Goal: Check status: Check status

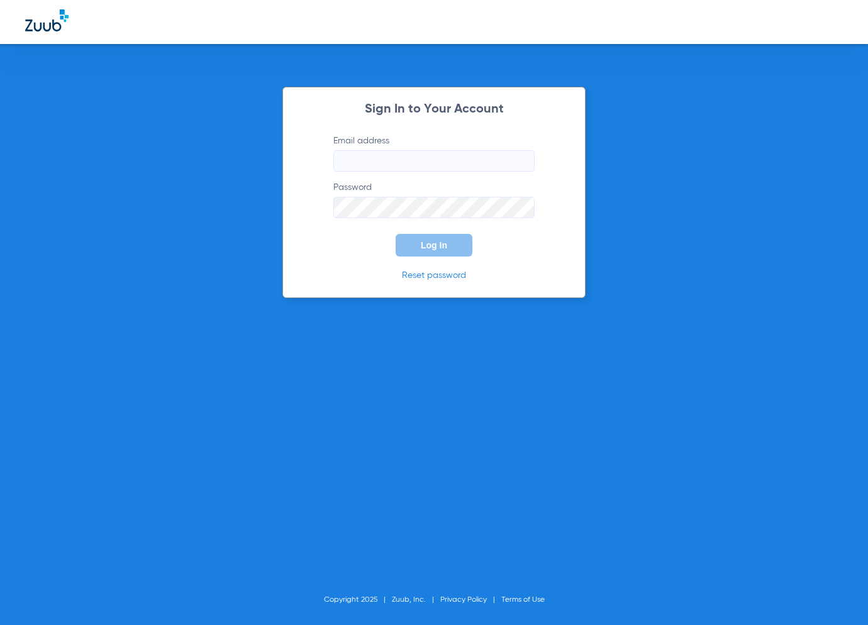
type input "[EMAIL_ADDRESS][DOMAIN_NAME]"
click at [448, 248] on button "Log In" at bounding box center [433, 245] width 77 height 23
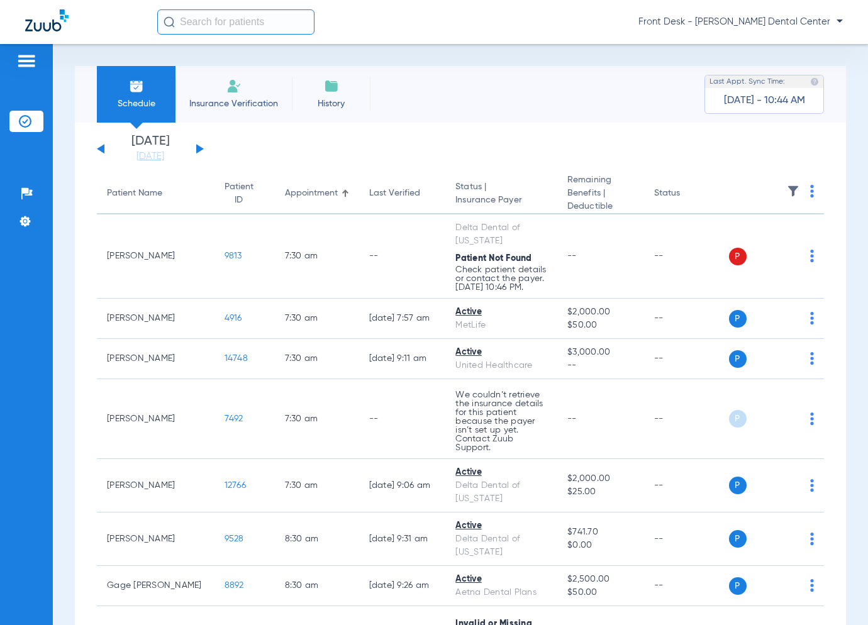
click at [197, 150] on button at bounding box center [200, 148] width 8 height 9
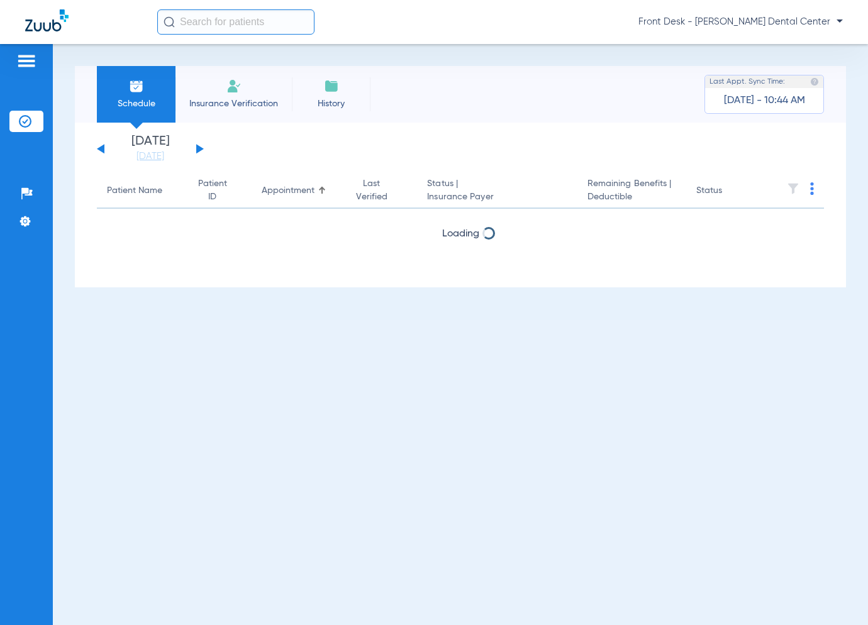
click at [197, 150] on button at bounding box center [200, 148] width 8 height 9
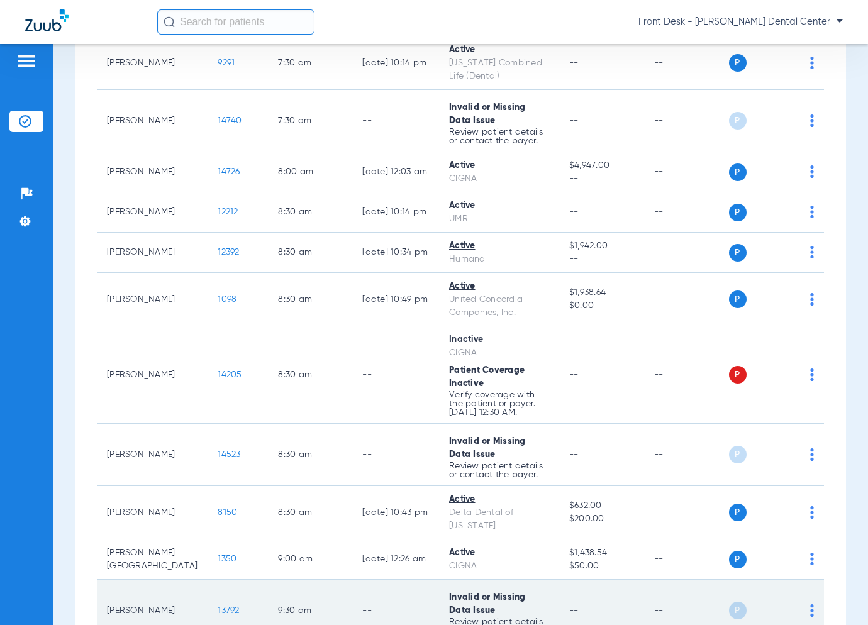
scroll to position [503, 0]
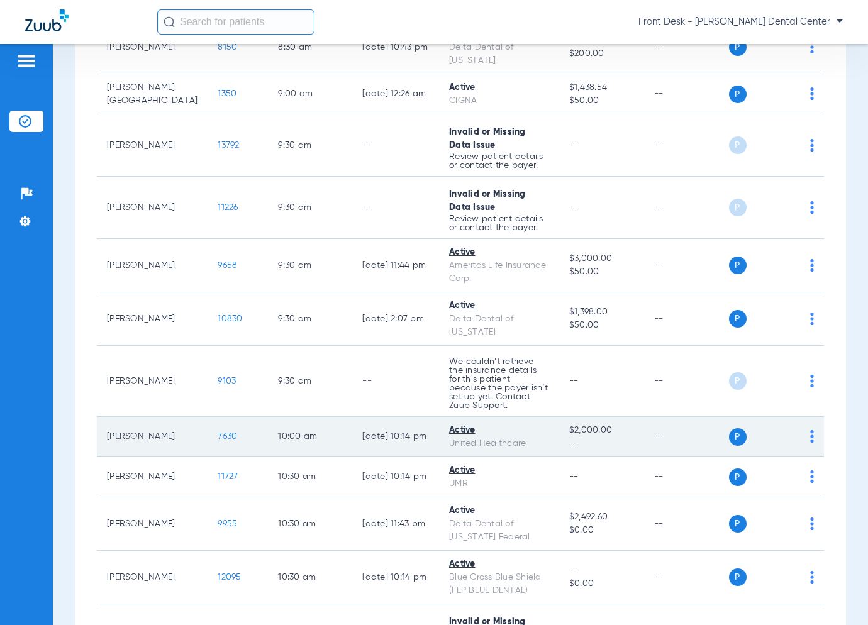
scroll to position [880, 0]
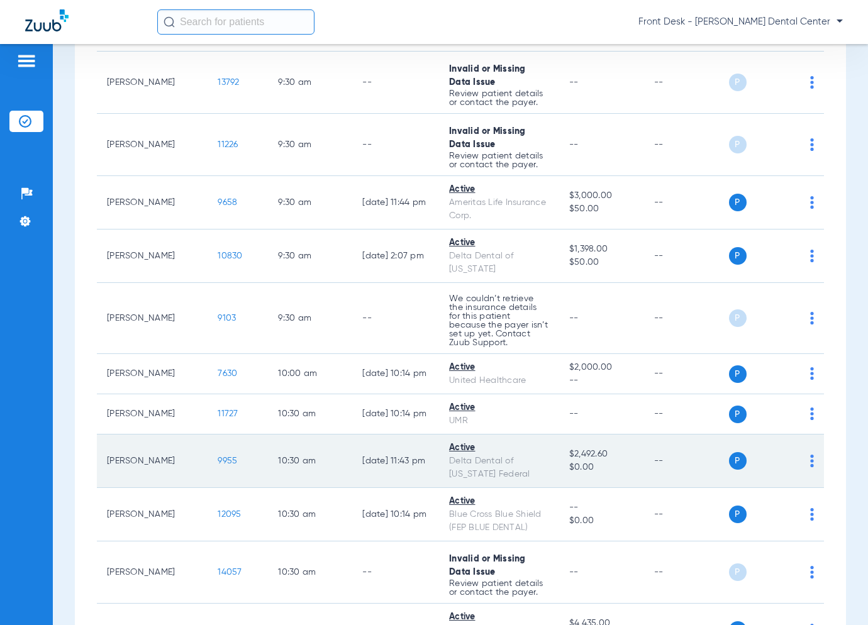
click at [218, 456] on span "9955" at bounding box center [227, 460] width 19 height 9
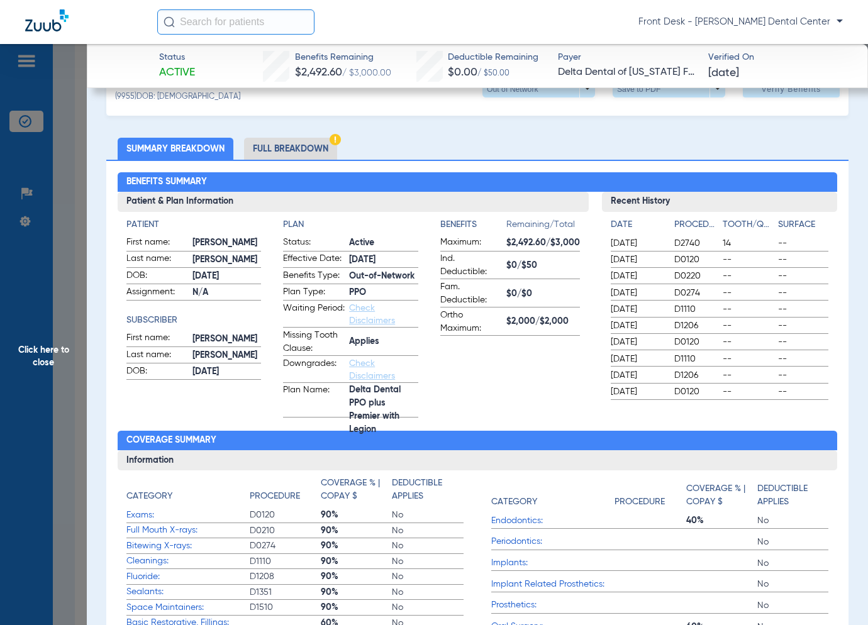
scroll to position [0, 0]
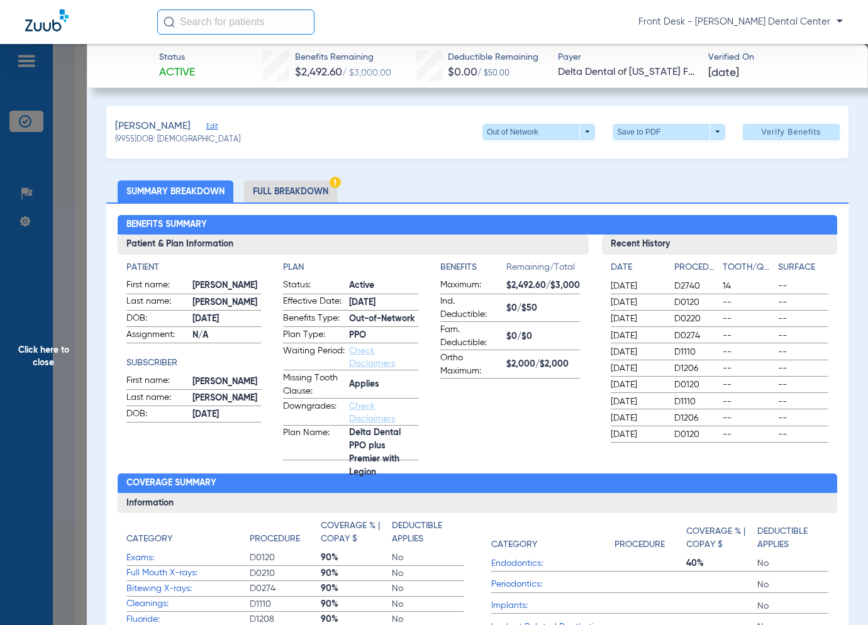
click at [35, 455] on span "Click here to close" at bounding box center [43, 356] width 87 height 625
